Goal: Find specific page/section: Find specific page/section

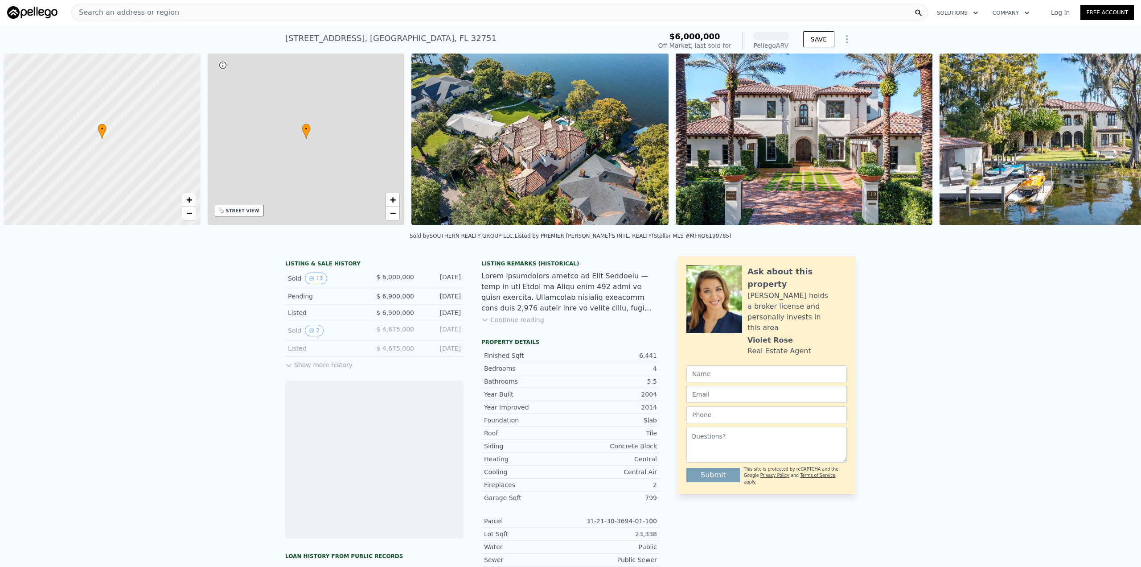
scroll to position [0, 4]
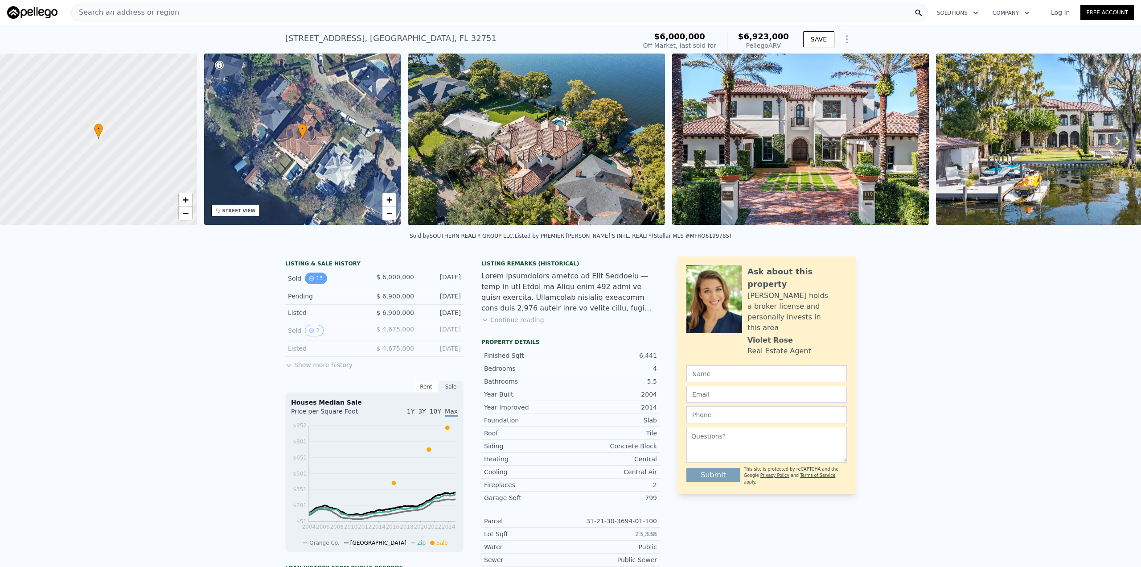
click at [314, 284] on button "13" at bounding box center [316, 278] width 22 height 12
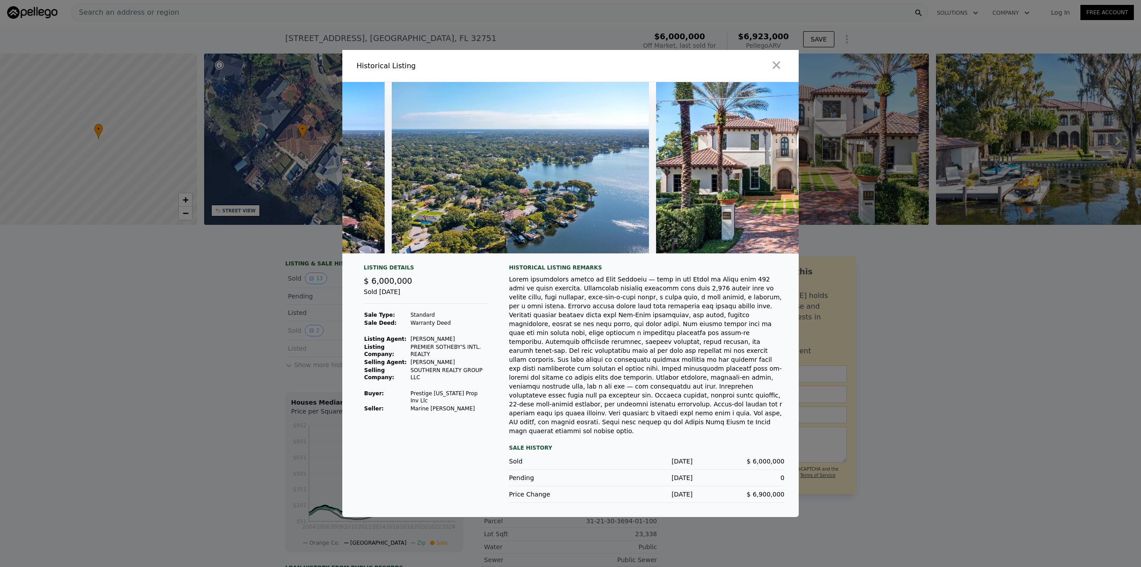
scroll to position [0, 2992]
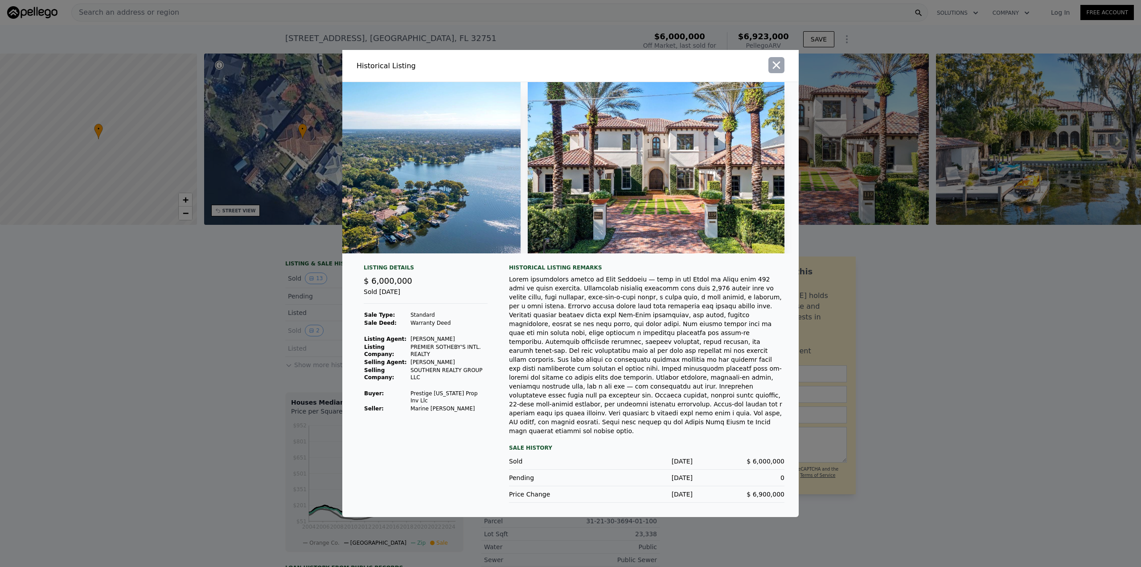
click at [774, 71] on icon "button" at bounding box center [776, 65] width 12 height 12
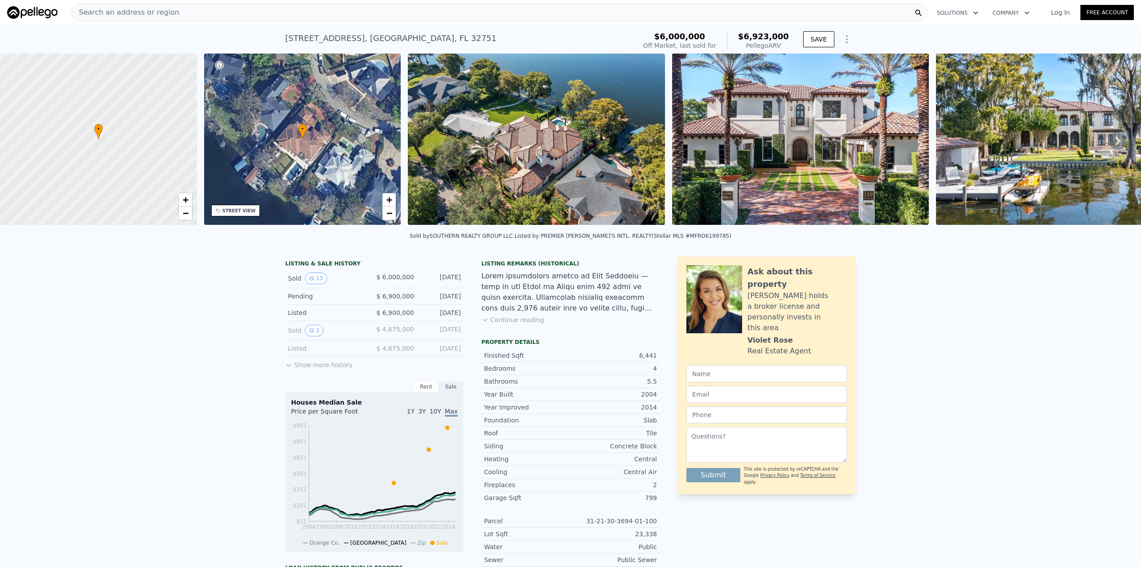
click at [297, 369] on button "Show more history" at bounding box center [318, 363] width 67 height 12
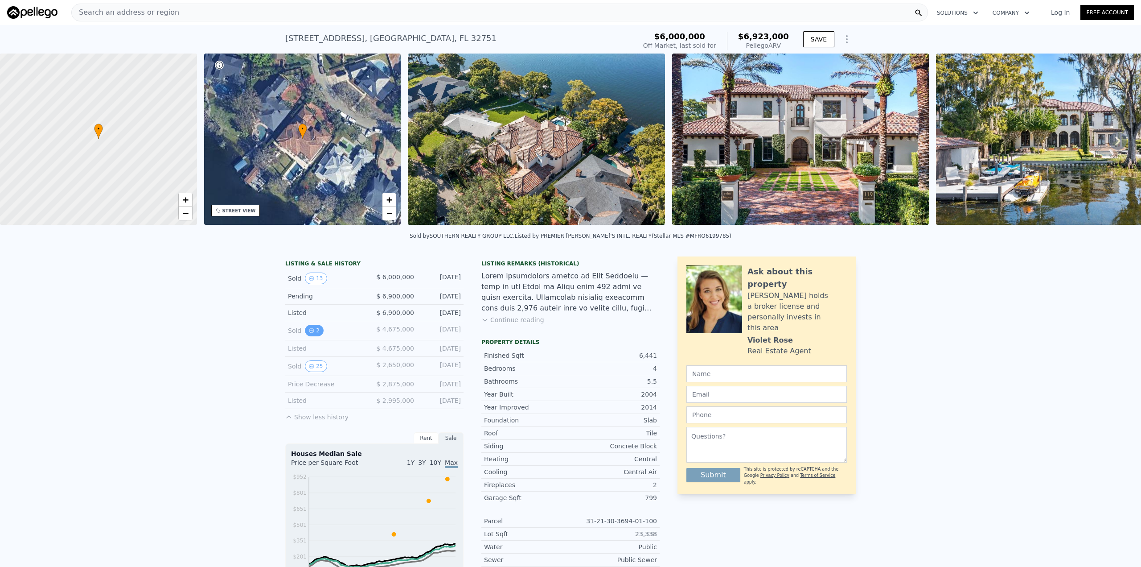
click at [307, 336] on button "2" at bounding box center [314, 331] width 19 height 12
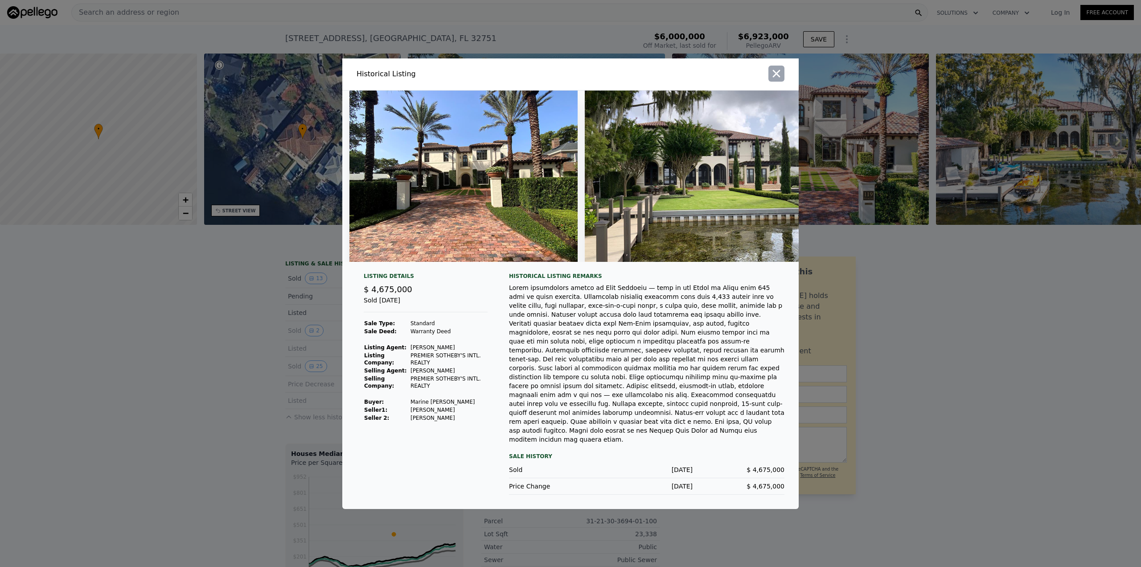
click at [775, 80] on icon "button" at bounding box center [776, 73] width 12 height 12
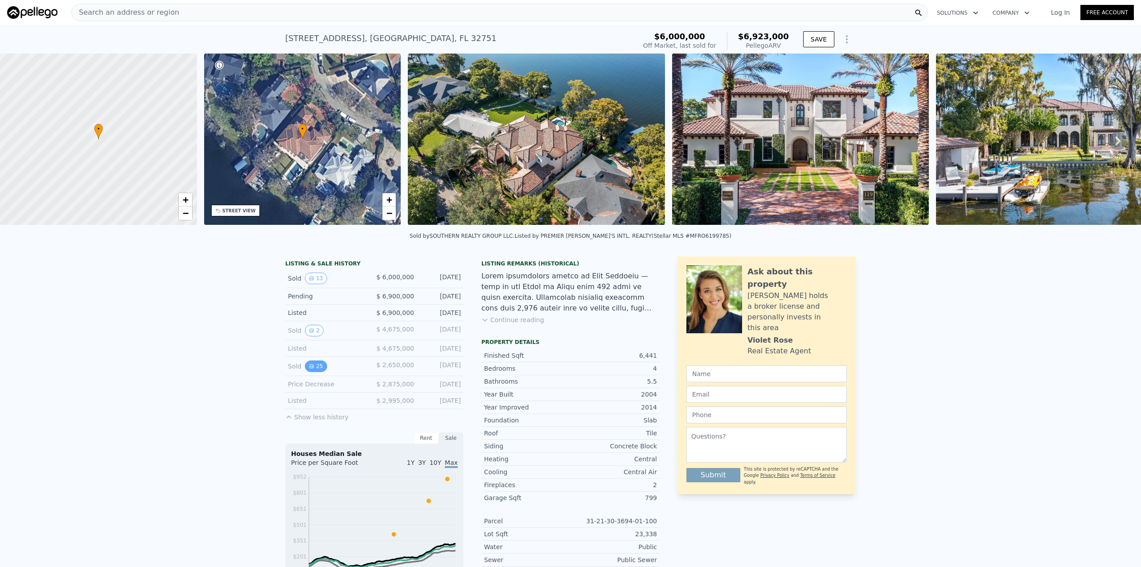
click at [310, 369] on icon "View historical data" at bounding box center [311, 365] width 5 height 5
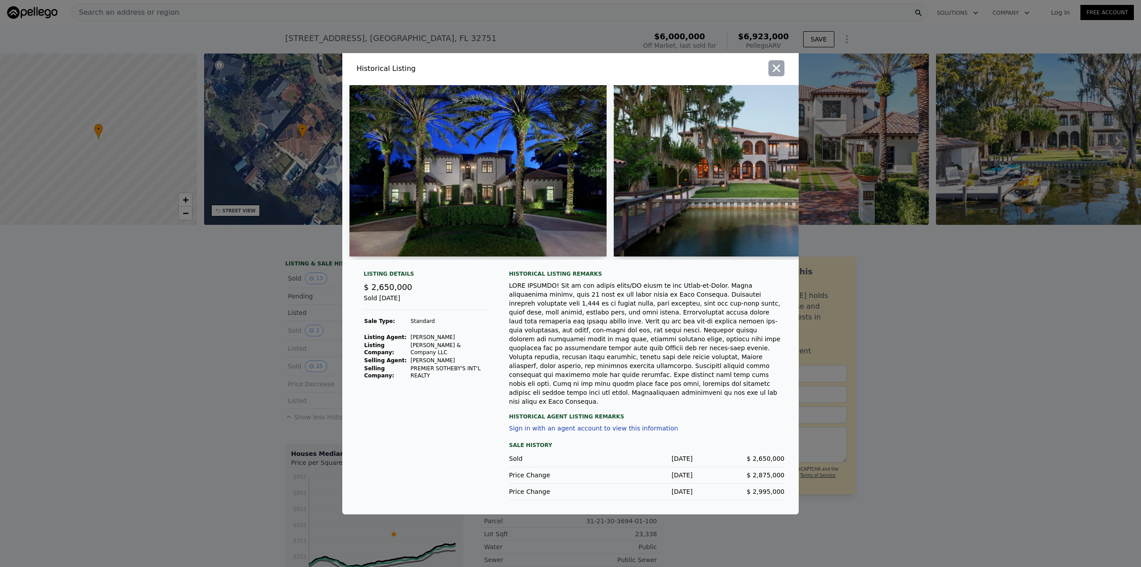
click at [778, 72] on icon "button" at bounding box center [777, 68] width 8 height 8
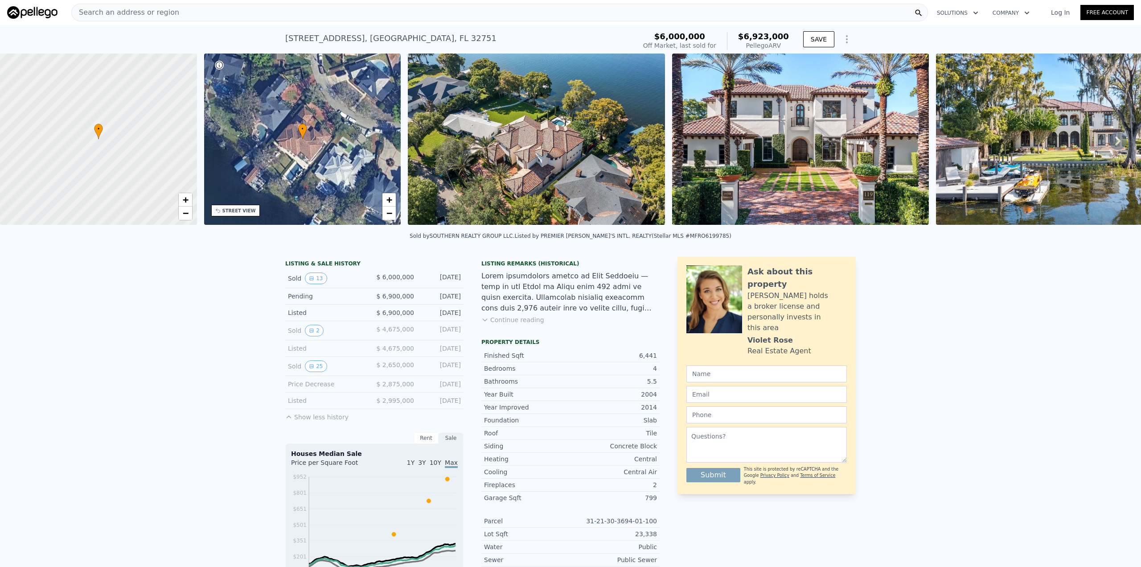
click at [163, 15] on span "Search an address or region" at bounding box center [125, 12] width 107 height 11
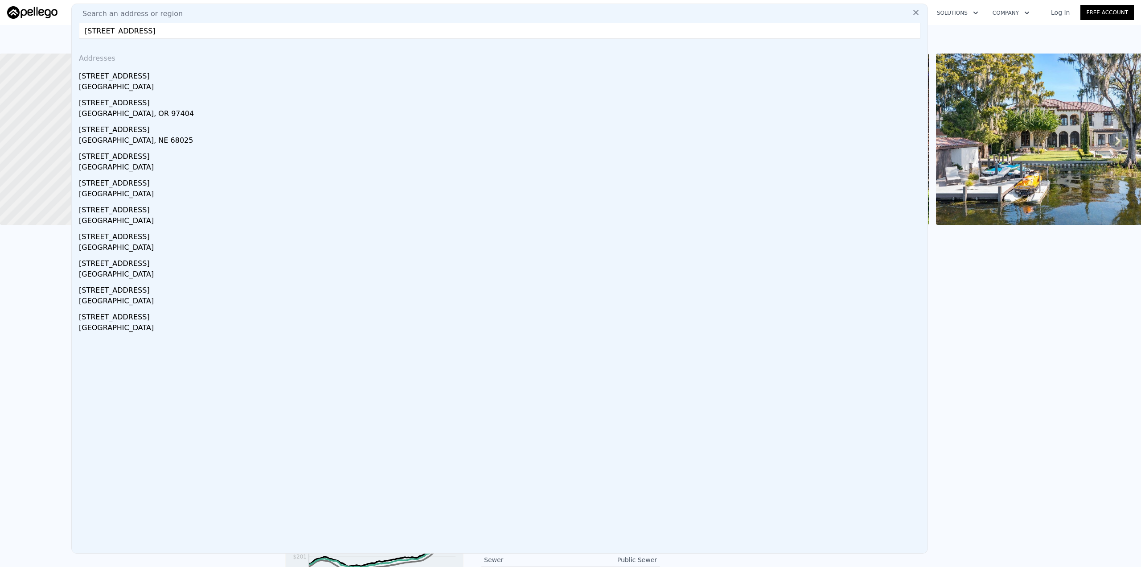
type input "[STREET_ADDRESS]"
click at [102, 83] on div "[GEOGRAPHIC_DATA]" at bounding box center [501, 88] width 845 height 12
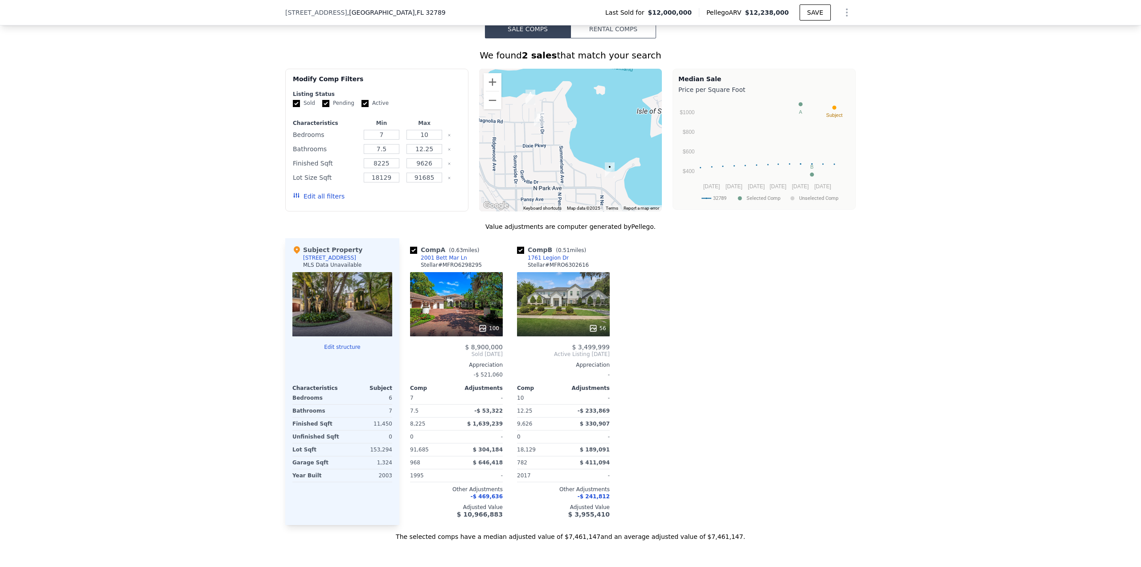
scroll to position [978, 0]
